Goal: Find specific page/section: Find specific page/section

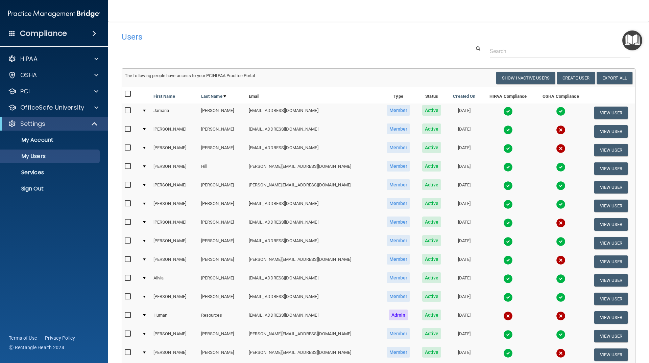
select select "20"
click at [536, 79] on button "Show Inactive Users" at bounding box center [525, 78] width 59 height 13
select select "20"
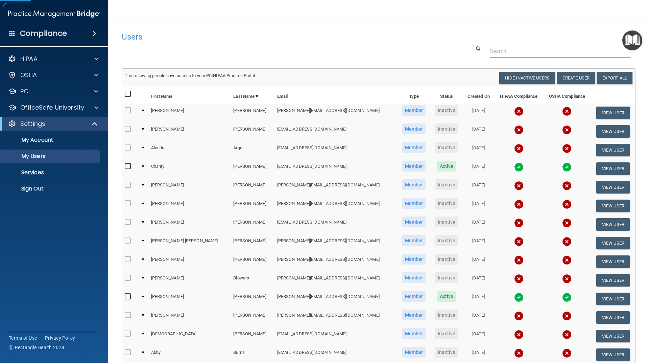
click at [495, 46] on input "text" at bounding box center [560, 51] width 141 height 13
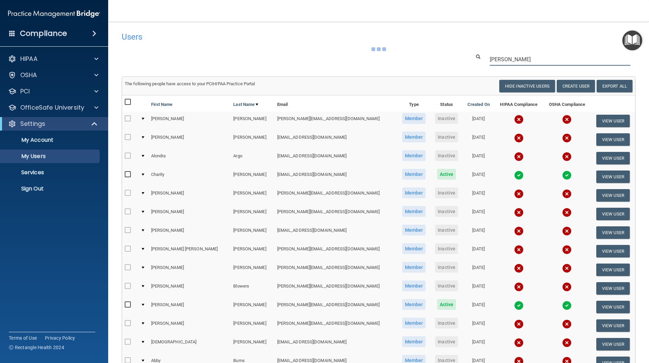
type input "[PERSON_NAME]"
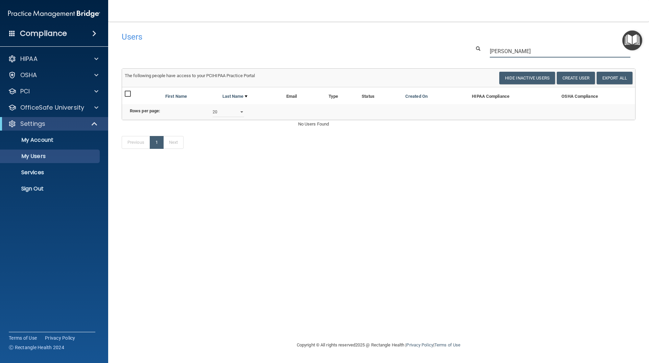
drag, startPoint x: 516, startPoint y: 52, endPoint x: 466, endPoint y: 48, distance: 50.2
click at [466, 48] on div "[PERSON_NAME]" at bounding box center [553, 51] width 175 height 13
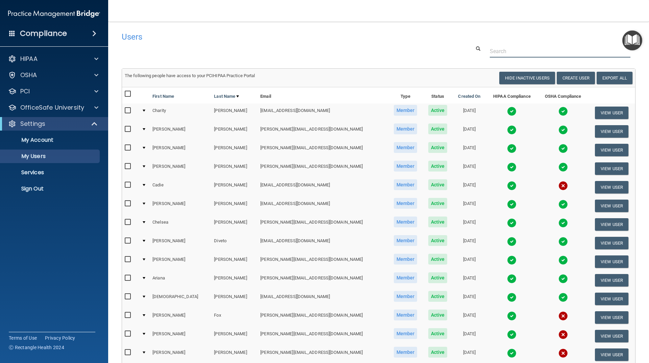
click at [525, 57] on input "text" at bounding box center [560, 51] width 141 height 13
click at [518, 76] on button "Hide Inactive Users" at bounding box center [527, 78] width 56 height 13
select select "20"
click at [29, 159] on p "My Users" at bounding box center [50, 156] width 92 height 7
select select "20"
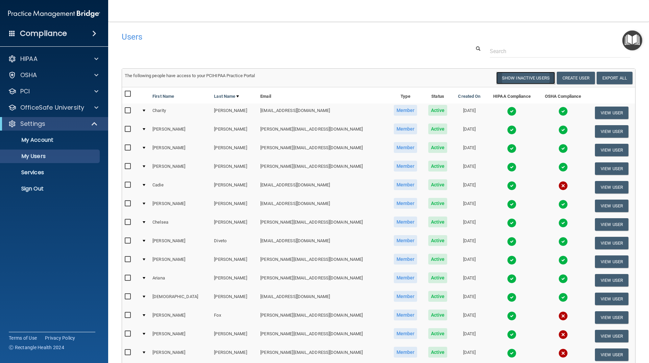
click at [515, 80] on button "Show Inactive Users" at bounding box center [525, 78] width 59 height 13
select select "20"
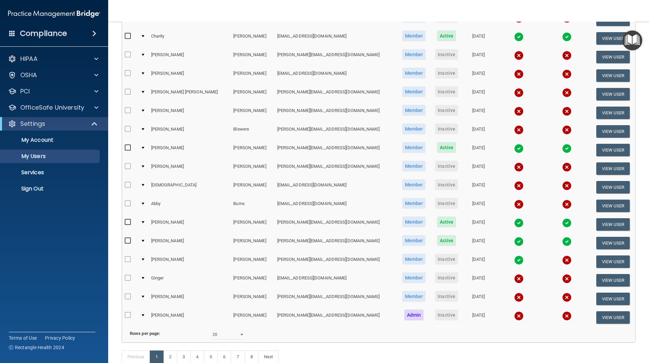
scroll to position [197, 0]
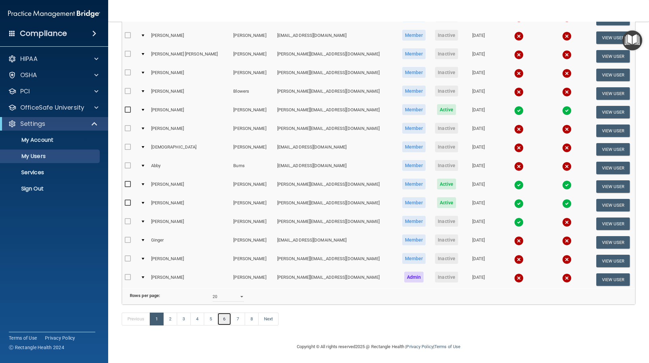
click at [222, 320] on link "6" at bounding box center [224, 318] width 14 height 13
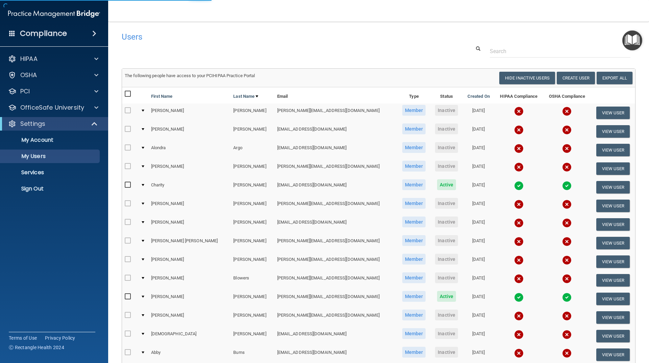
select select "20"
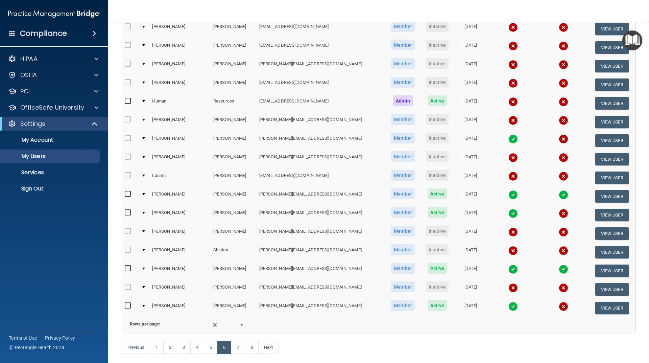
scroll to position [169, 0]
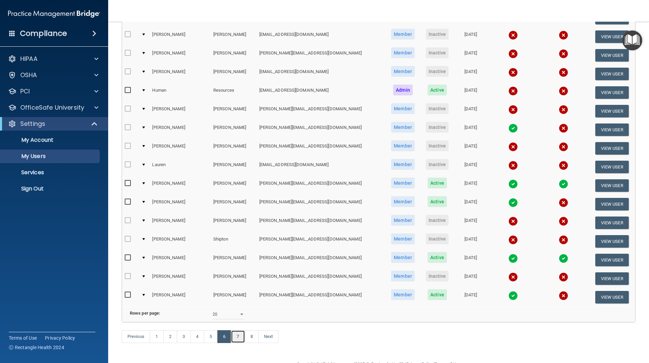
click at [236, 343] on link "7" at bounding box center [238, 336] width 14 height 13
select select "20"
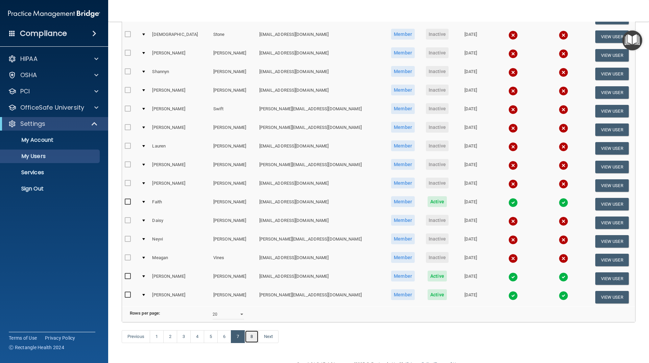
click at [251, 343] on link "8" at bounding box center [252, 336] width 14 height 13
select select "20"
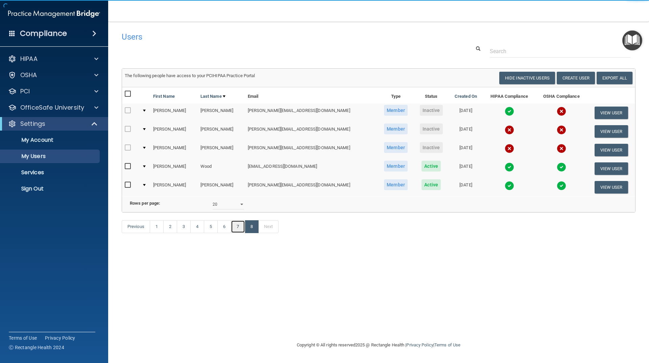
click at [236, 233] on link "7" at bounding box center [238, 226] width 14 height 13
select select "20"
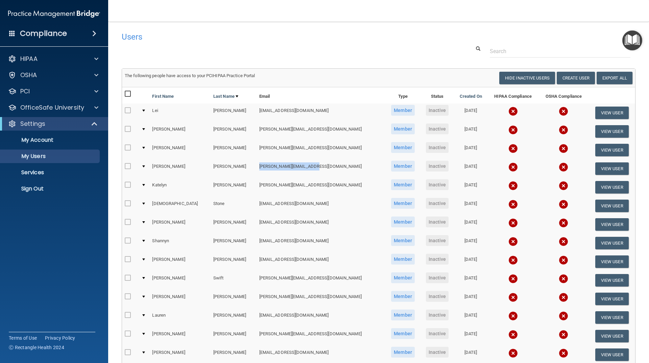
drag, startPoint x: 242, startPoint y: 168, endPoint x: 299, endPoint y: 169, distance: 56.8
click at [299, 169] on td "[PERSON_NAME][EMAIL_ADDRESS][DOMAIN_NAME]" at bounding box center [321, 168] width 129 height 19
drag, startPoint x: 166, startPoint y: 50, endPoint x: 141, endPoint y: 52, distance: 24.4
click at [166, 50] on div at bounding box center [379, 51] width 524 height 13
